Goal: Obtain resource: Obtain resource

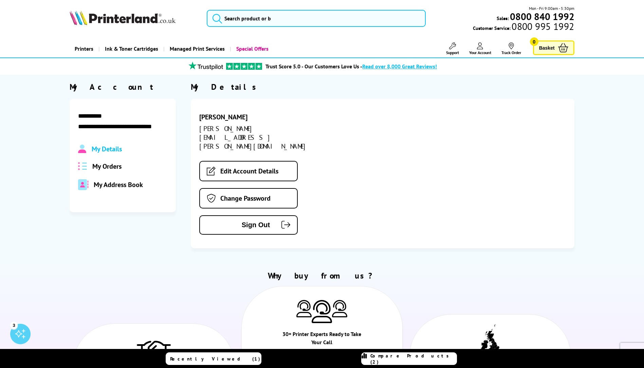
click at [109, 165] on span "My Orders" at bounding box center [106, 166] width 29 height 9
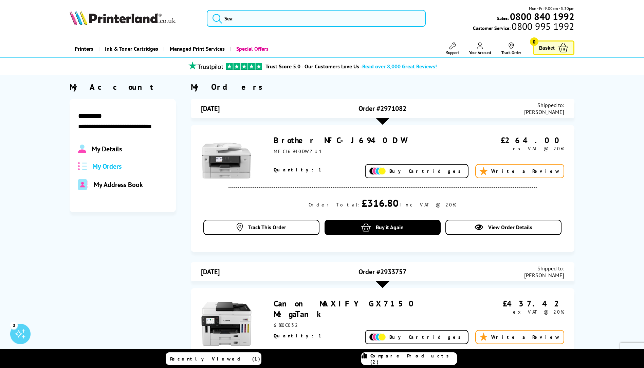
click at [296, 141] on link "Brother MFC-J6940DW" at bounding box center [340, 140] width 133 height 11
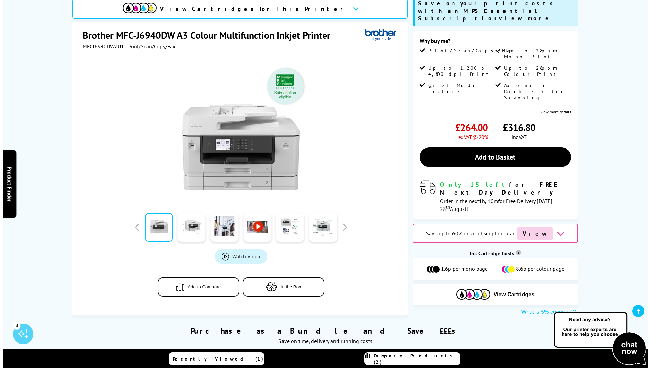
scroll to position [68, 0]
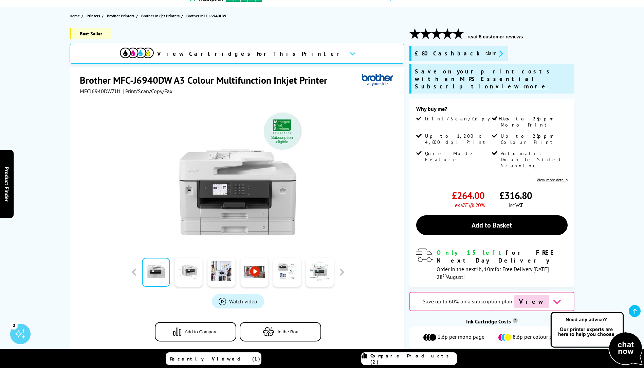
click at [484, 53] on button "claim" at bounding box center [494, 54] width 21 height 8
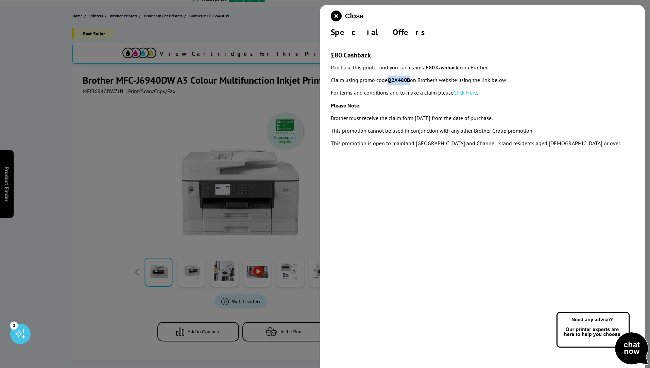
drag, startPoint x: 410, startPoint y: 80, endPoint x: 390, endPoint y: 80, distance: 20.0
click at [390, 80] on strong "Q2A480B" at bounding box center [398, 79] width 22 height 7
copy strong "Q2A480B"
click at [464, 91] on link "Click Here" at bounding box center [464, 92] width 23 height 7
click at [471, 92] on link "Click Here" at bounding box center [464, 92] width 23 height 7
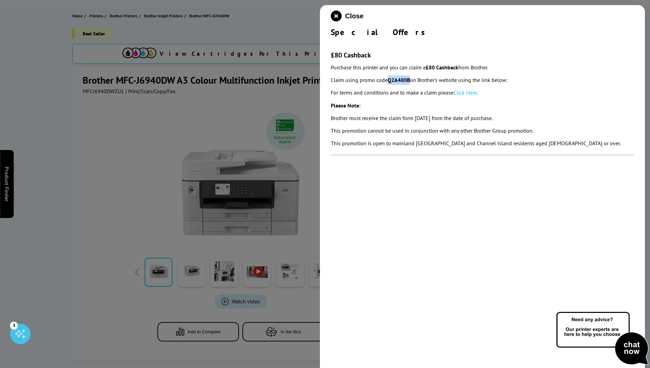
click at [470, 91] on link "Click Here" at bounding box center [464, 92] width 23 height 7
click at [478, 131] on em "This promotion cannot be used in conjunction with any other Brother Group promo…" at bounding box center [432, 130] width 202 height 7
drag, startPoint x: 409, startPoint y: 80, endPoint x: 389, endPoint y: 81, distance: 20.4
click at [389, 81] on strong "Q2A480B" at bounding box center [398, 79] width 22 height 7
copy strong "Q2A480B"
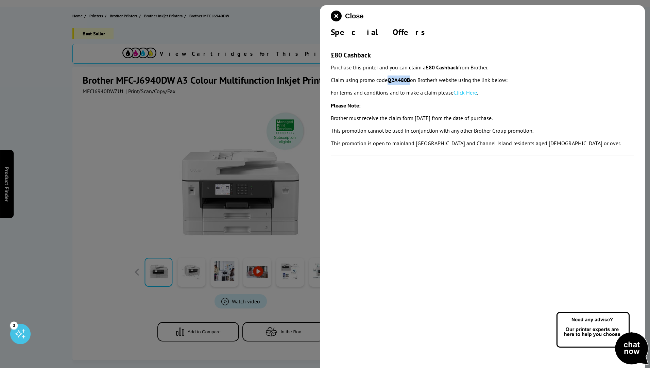
click at [465, 91] on link "Click Here" at bounding box center [464, 92] width 23 height 7
